Goal: Transaction & Acquisition: Purchase product/service

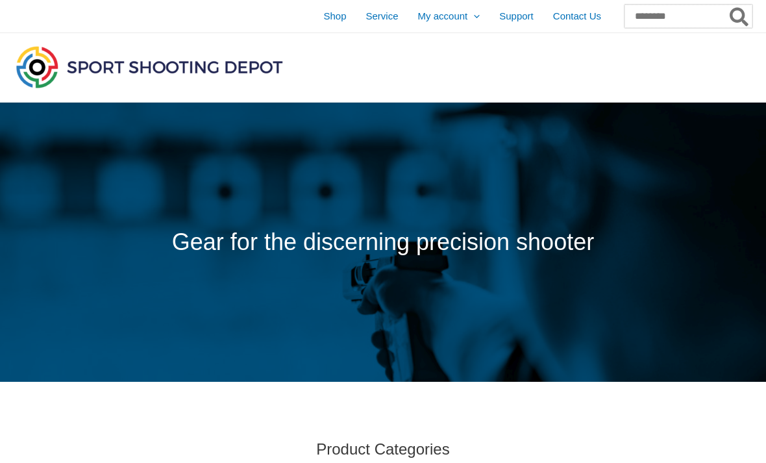
click at [662, 12] on input "Search for:" at bounding box center [689, 16] width 128 height 23
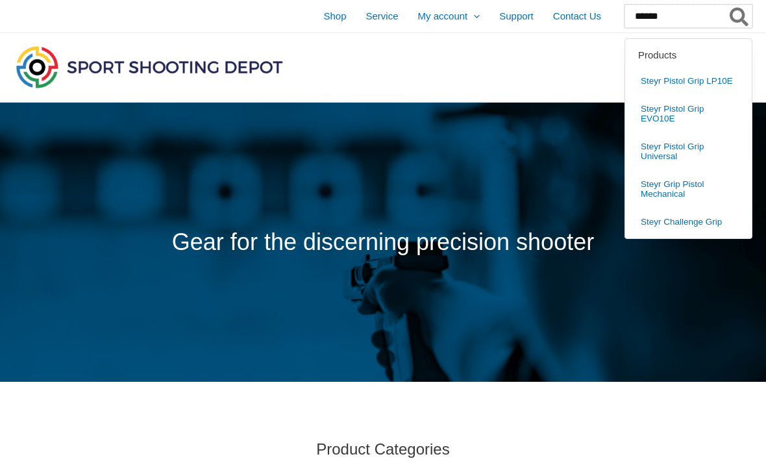
type input "******"
click at [740, 16] on button "Search" at bounding box center [739, 16] width 25 height 23
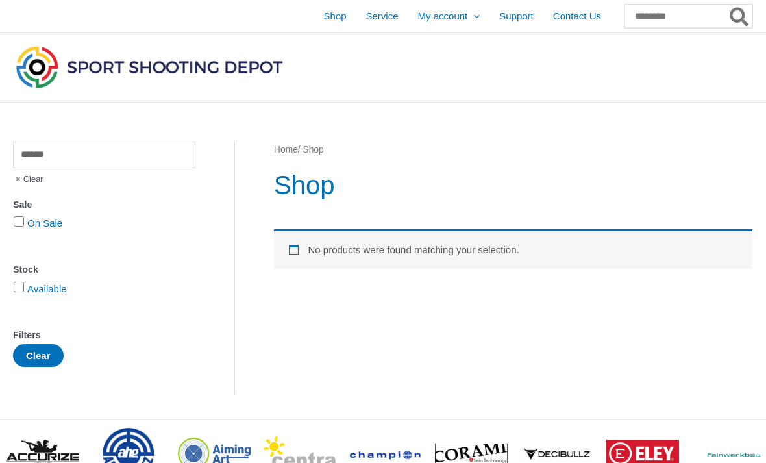
click at [679, 9] on input "Search for:" at bounding box center [689, 16] width 128 height 23
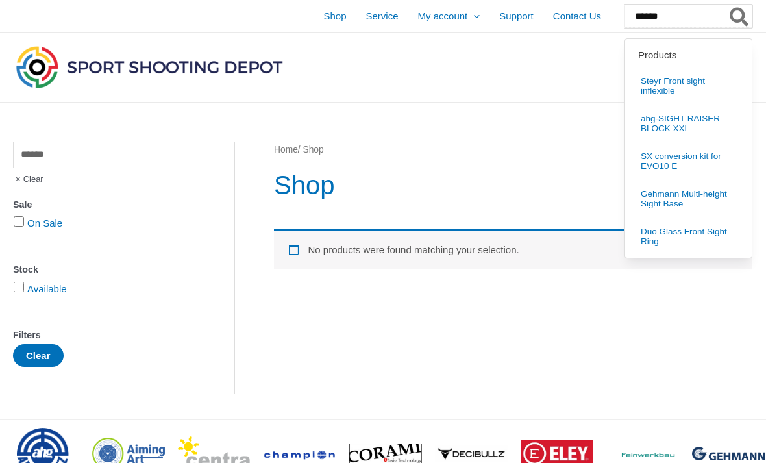
type input "******"
click at [740, 16] on button "Search" at bounding box center [739, 16] width 25 height 23
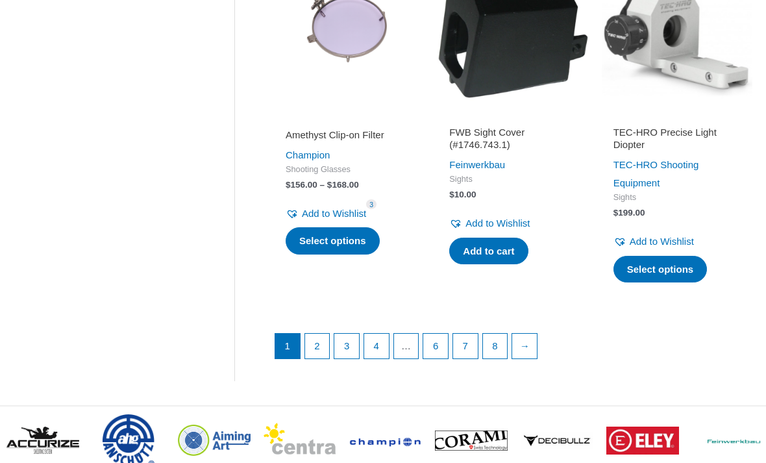
click at [324, 353] on link "2" at bounding box center [317, 346] width 25 height 25
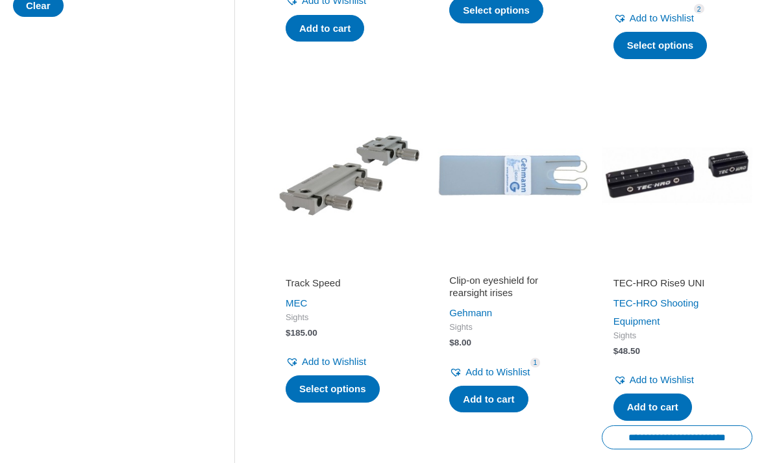
scroll to position [555, 0]
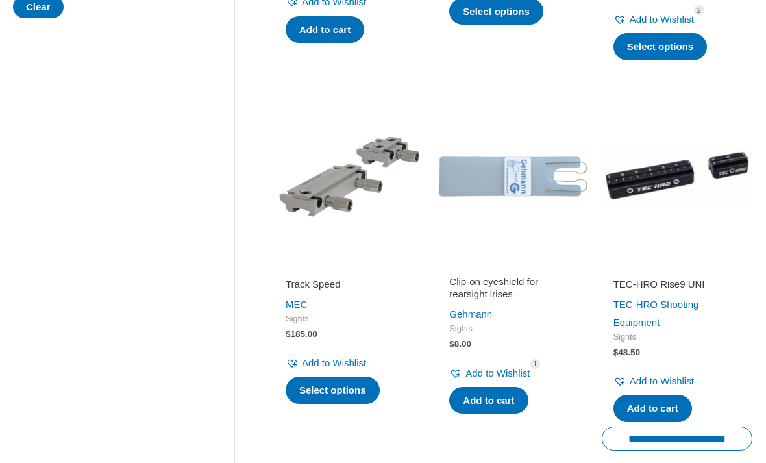
click at [677, 177] on img at bounding box center [677, 176] width 151 height 151
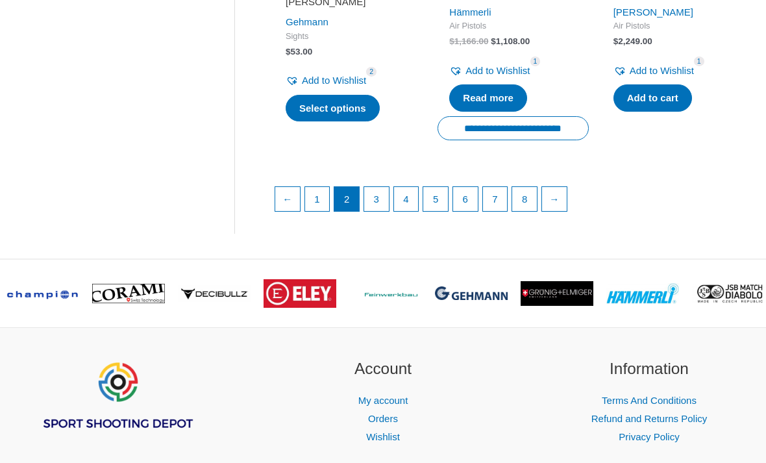
scroll to position [1884, 0]
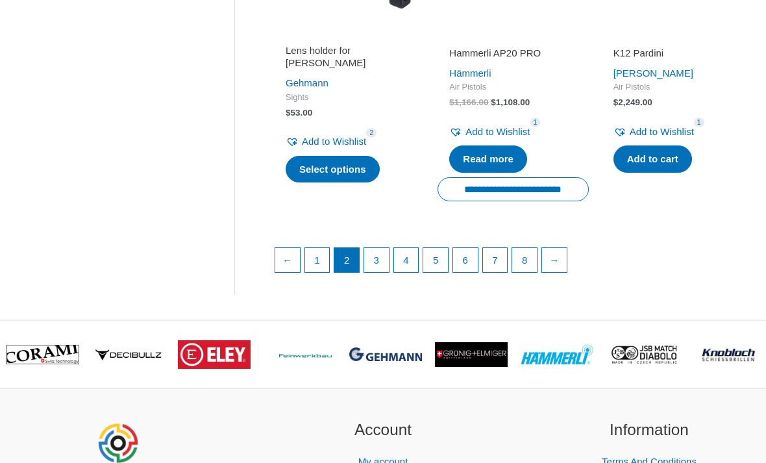
click at [389, 248] on link "3" at bounding box center [376, 260] width 25 height 25
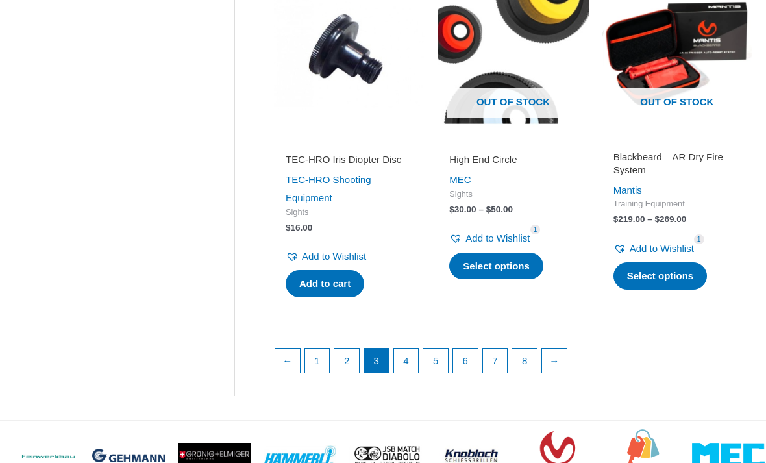
scroll to position [1763, 0]
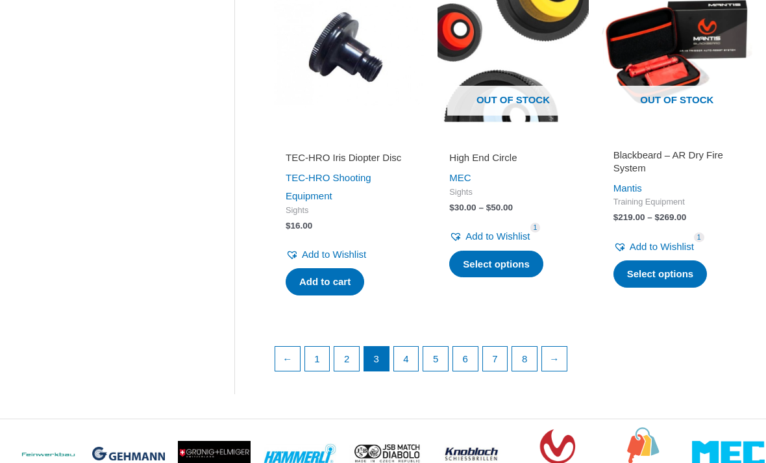
click at [419, 347] on link "4" at bounding box center [406, 359] width 25 height 25
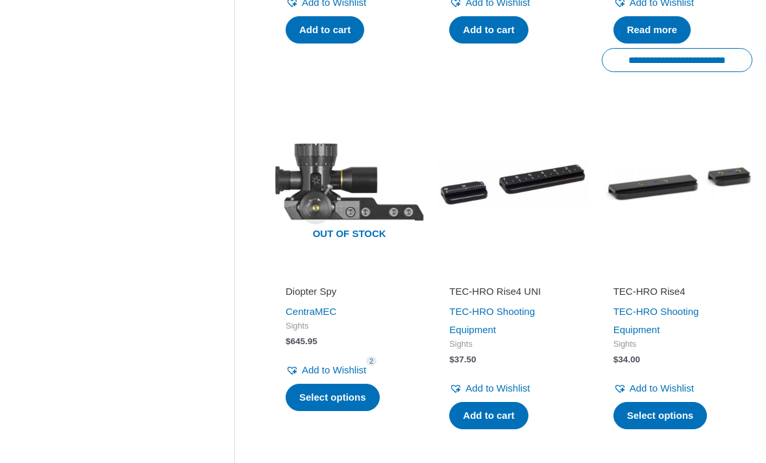
scroll to position [1259, 0]
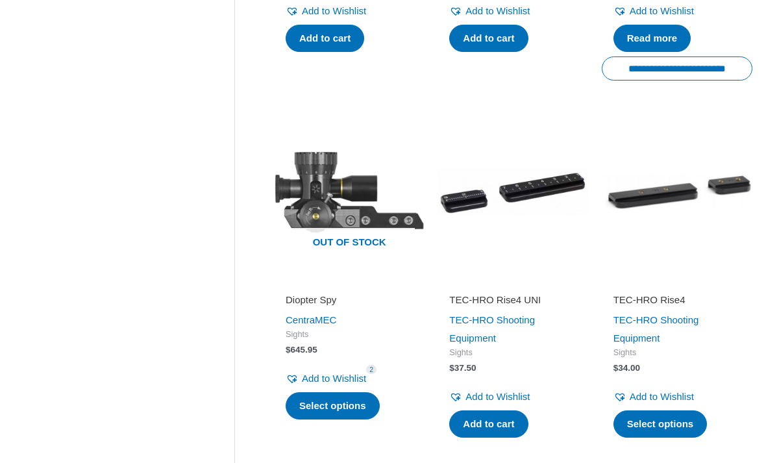
click at [688, 220] on img at bounding box center [677, 192] width 151 height 151
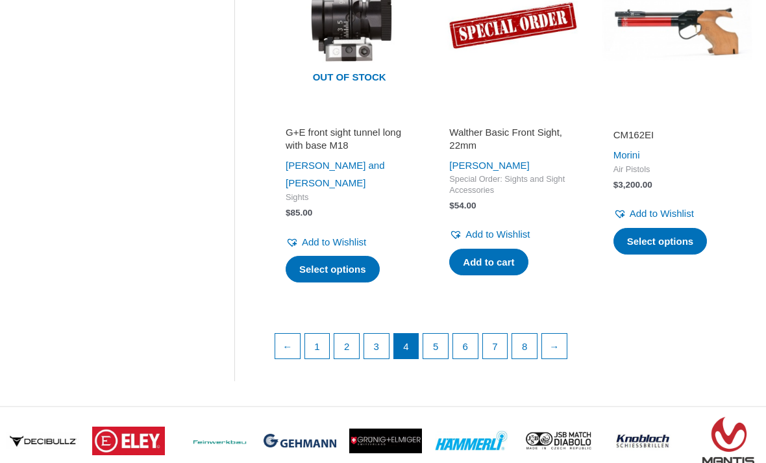
scroll to position [1786, 0]
click at [445, 334] on link "5" at bounding box center [435, 346] width 25 height 25
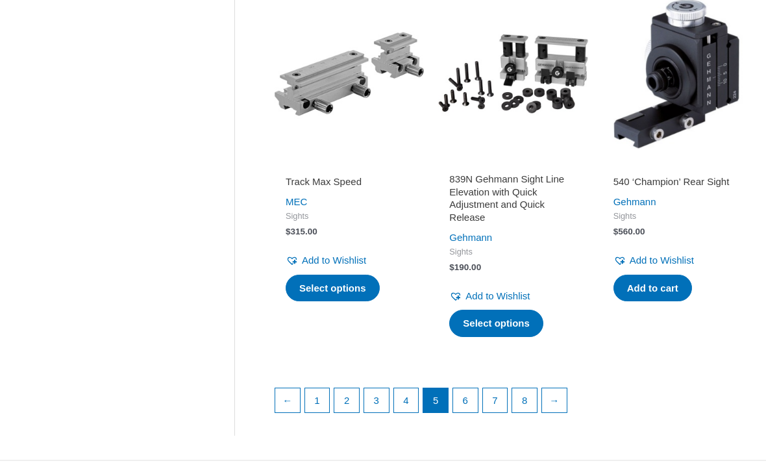
scroll to position [1772, 0]
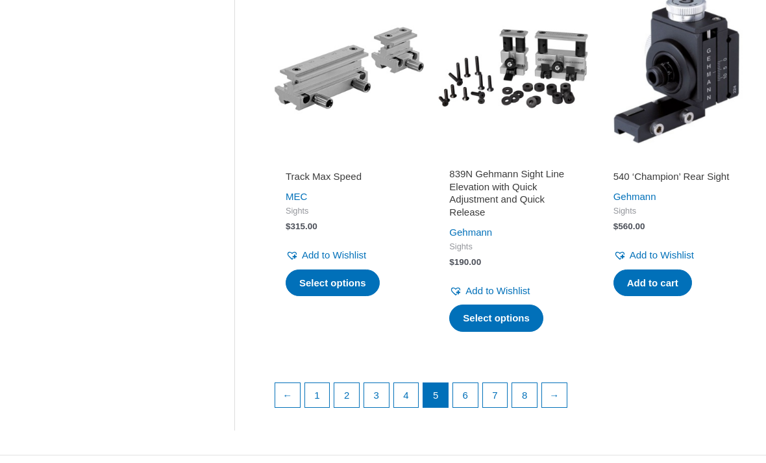
click at [472, 383] on link "6" at bounding box center [465, 395] width 25 height 25
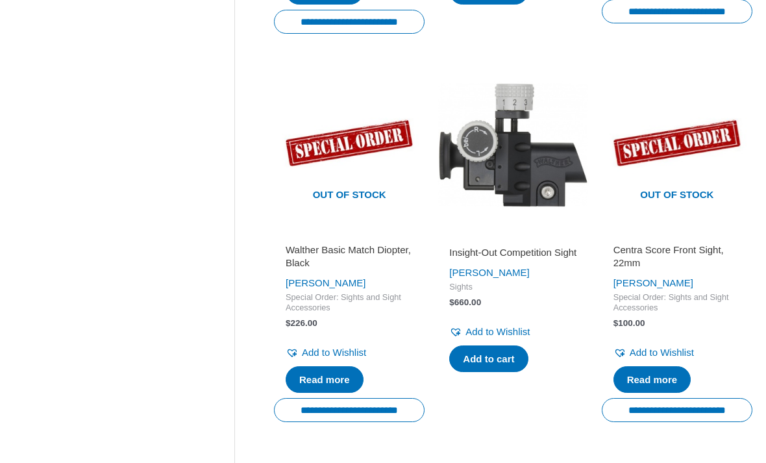
scroll to position [1680, 0]
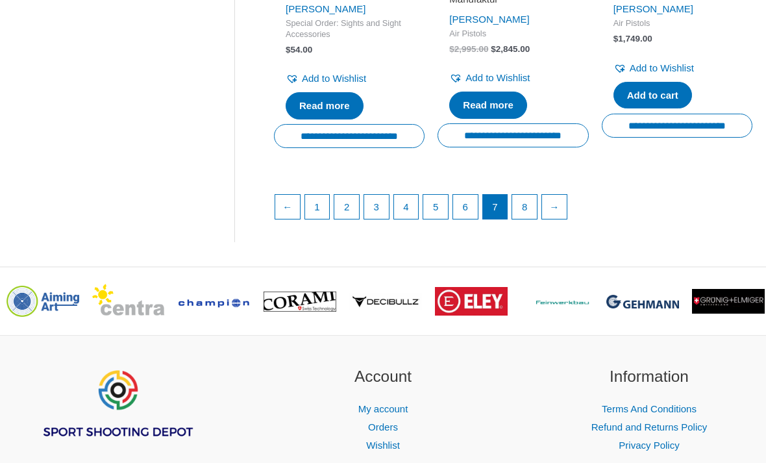
scroll to position [2028, 0]
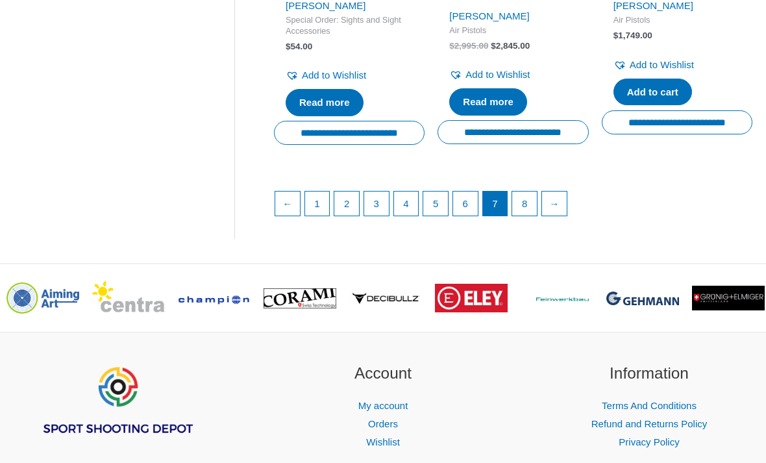
click at [531, 192] on link "8" at bounding box center [524, 204] width 25 height 25
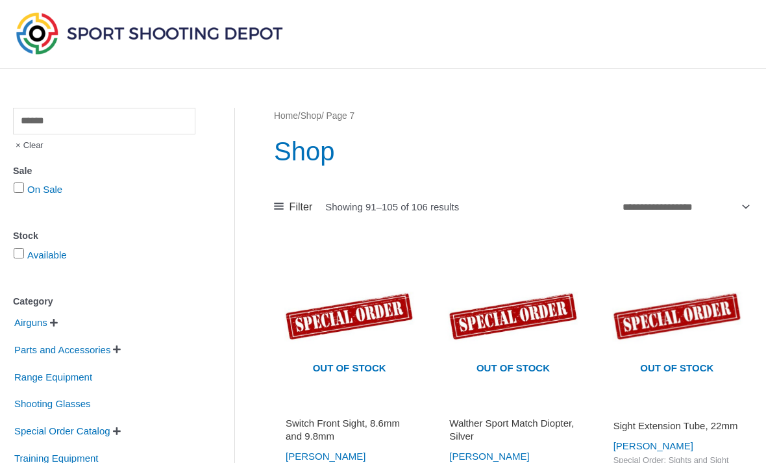
scroll to position [0, 0]
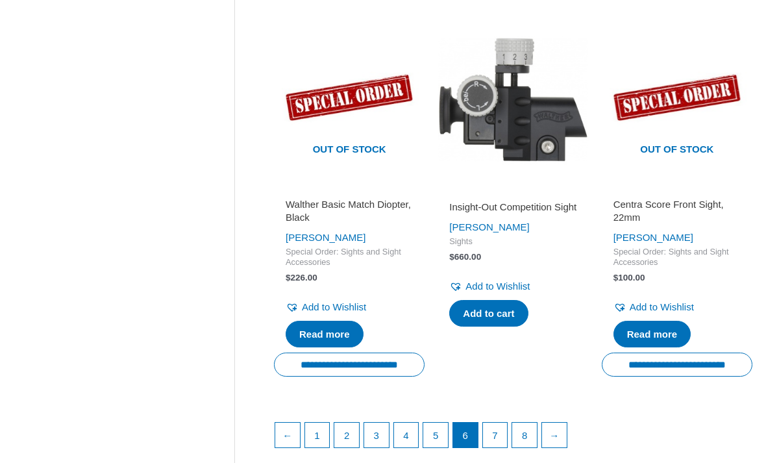
scroll to position [1672, 0]
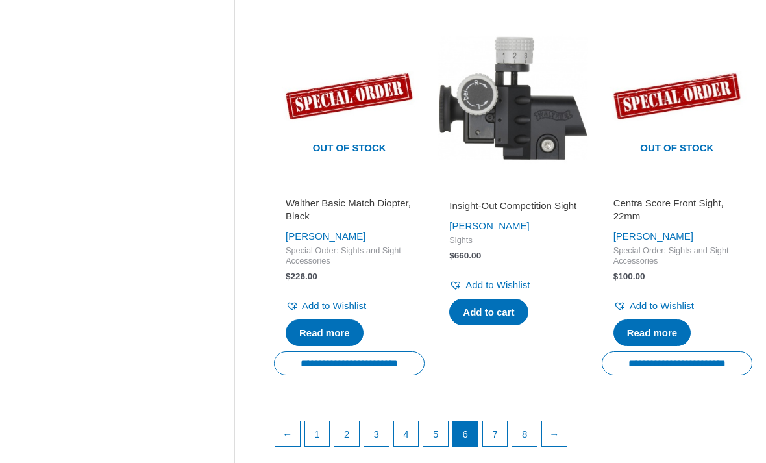
click at [502, 436] on link "7" at bounding box center [495, 434] width 25 height 25
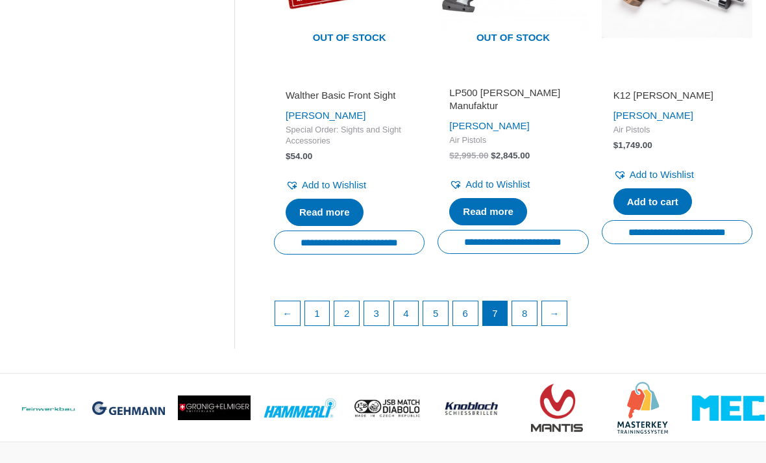
scroll to position [1912, 0]
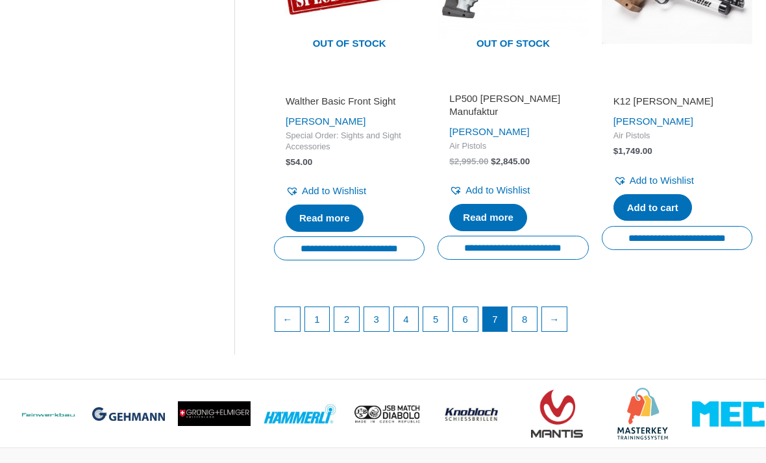
click at [536, 308] on link "8" at bounding box center [524, 320] width 25 height 25
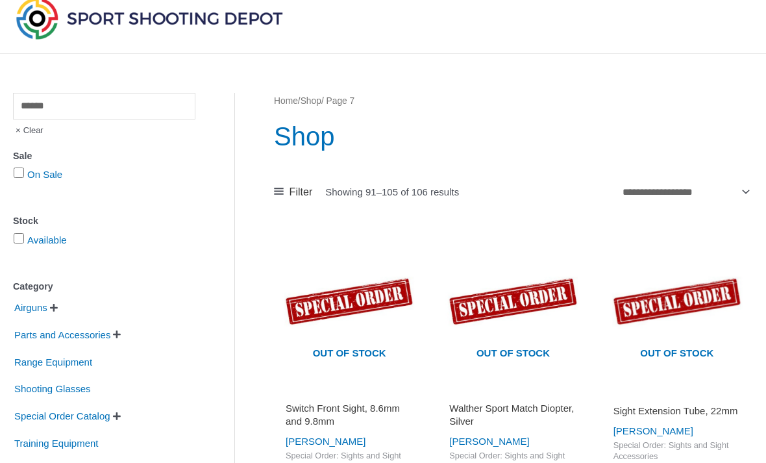
scroll to position [0, 0]
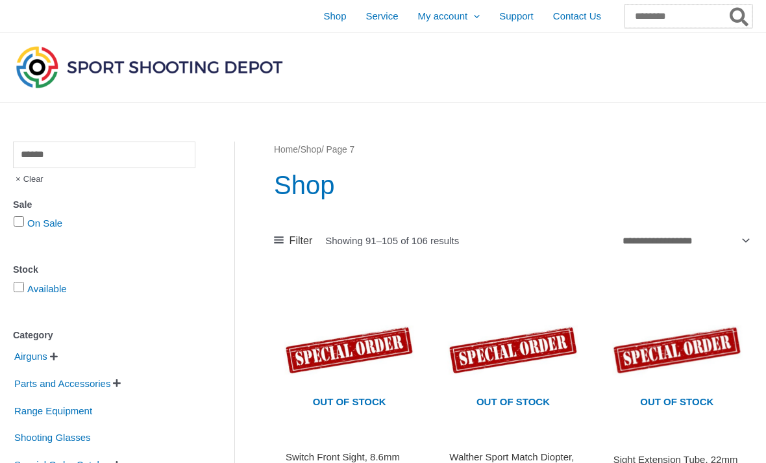
click at [651, 10] on input "Search for:" at bounding box center [689, 16] width 128 height 23
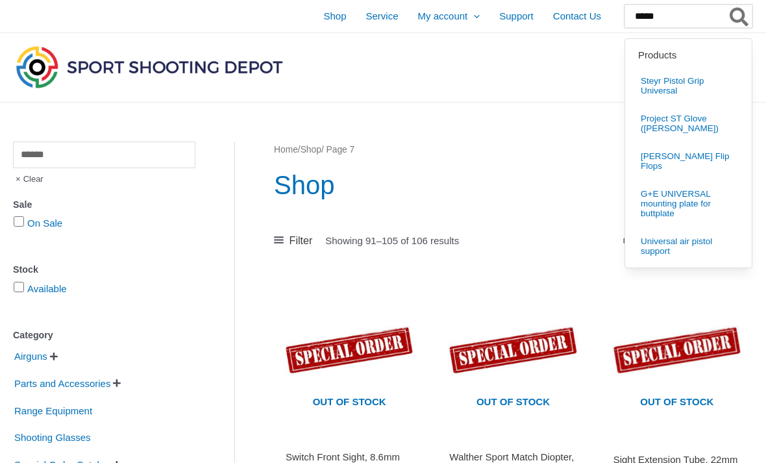
type input "*****"
click at [740, 16] on button "Search" at bounding box center [739, 16] width 25 height 23
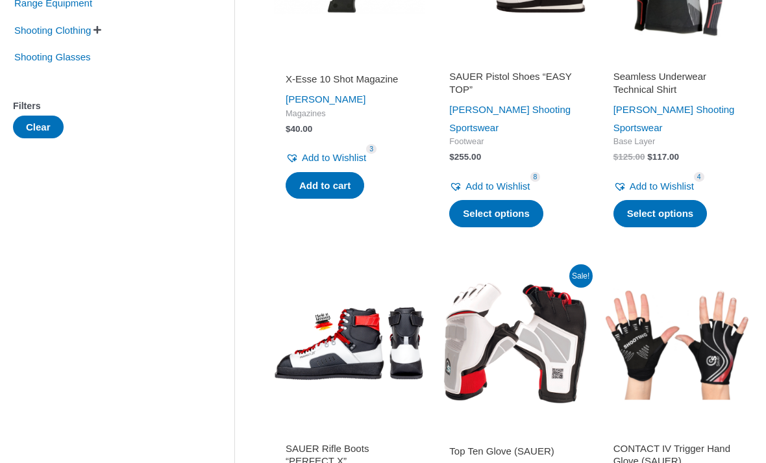
scroll to position [366, 0]
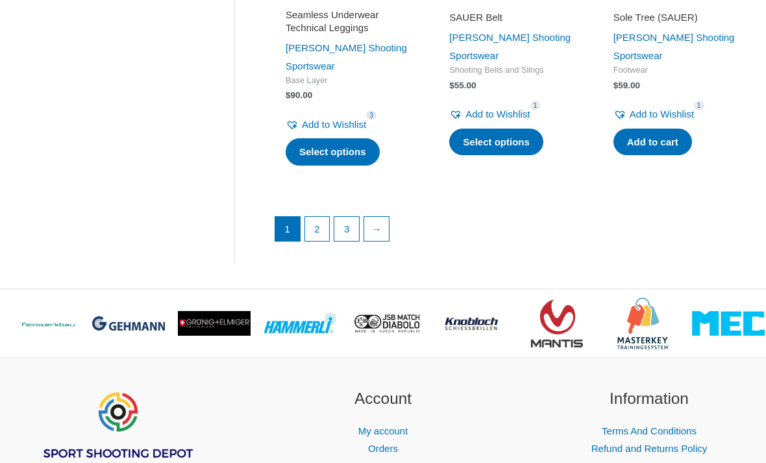
scroll to position [1937, 0]
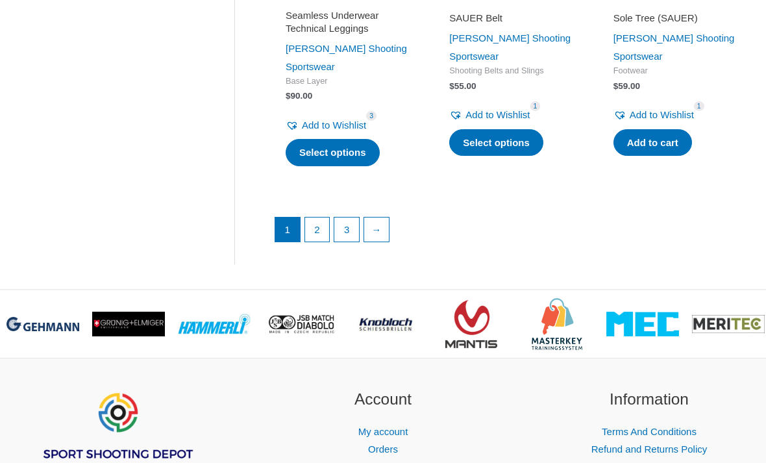
click at [316, 218] on link "2" at bounding box center [317, 230] width 25 height 25
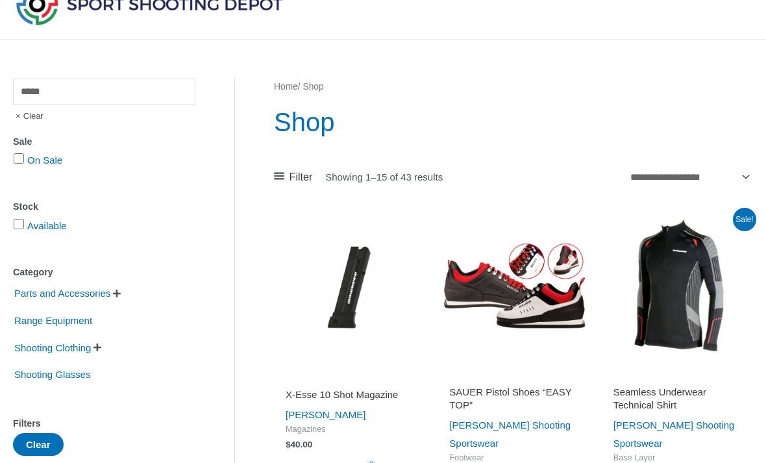
scroll to position [274, 0]
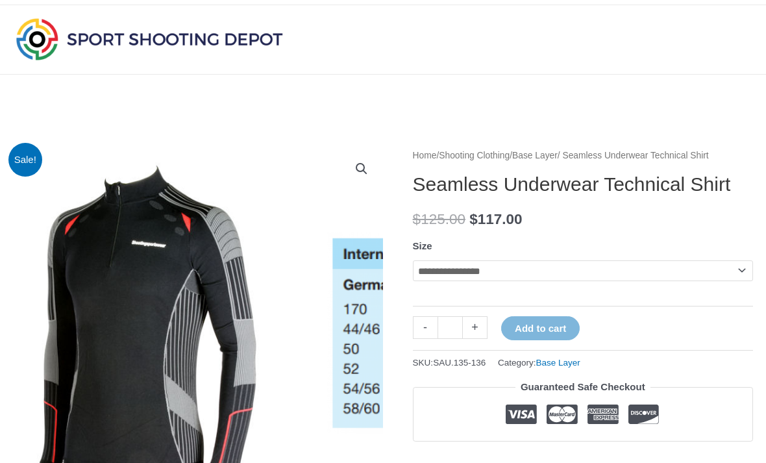
scroll to position [28, 0]
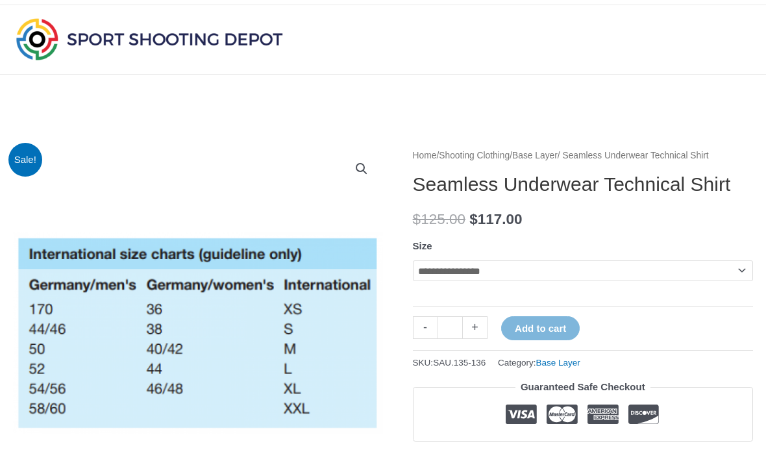
click at [421, 281] on select "**********" at bounding box center [583, 270] width 340 height 21
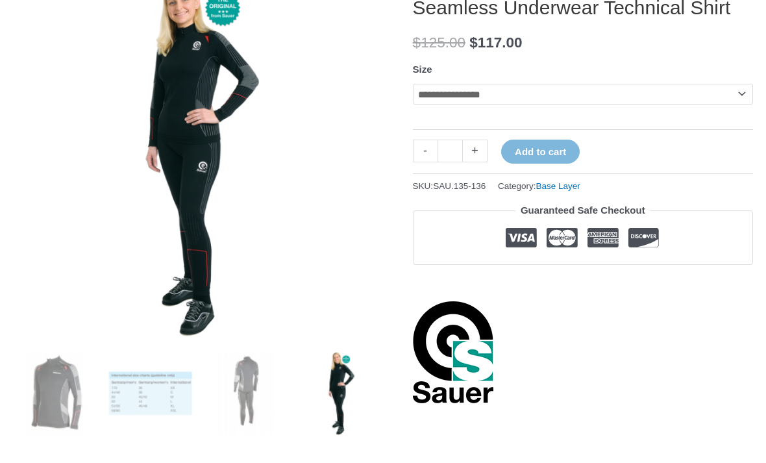
scroll to position [204, 0]
click at [446, 105] on select "**********" at bounding box center [583, 94] width 340 height 21
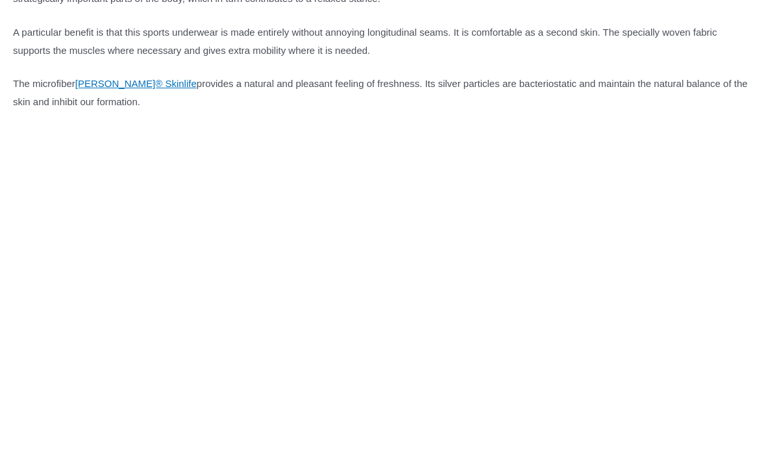
scroll to position [778, 0]
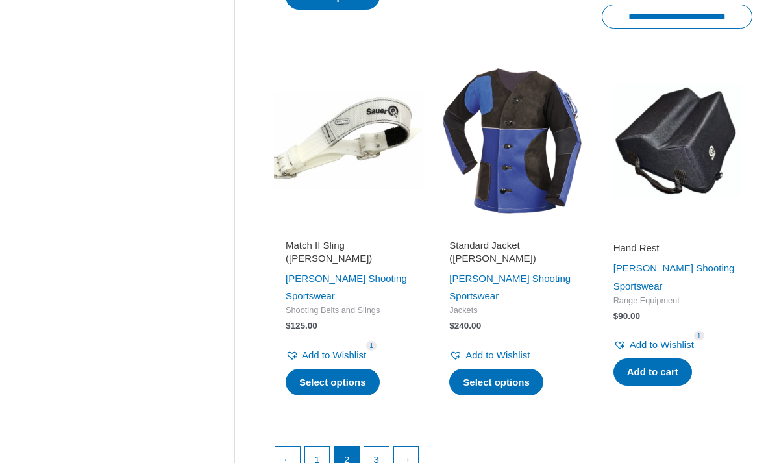
scroll to position [1742, 0]
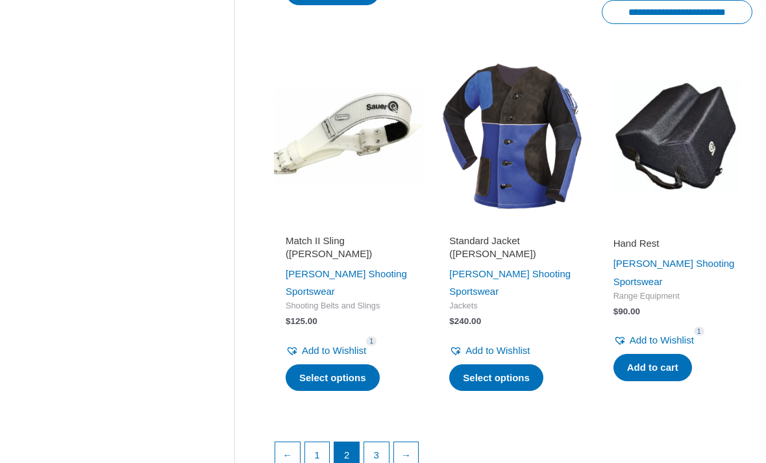
click at [379, 442] on link "3" at bounding box center [376, 454] width 25 height 25
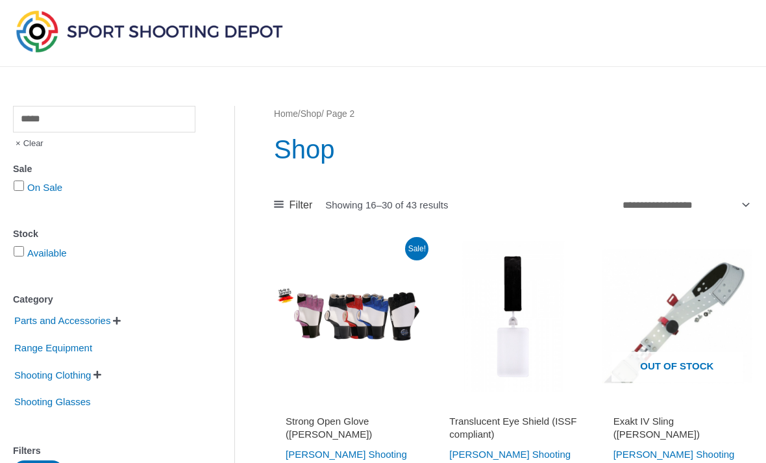
scroll to position [0, 0]
